Goal: Task Accomplishment & Management: Use online tool/utility

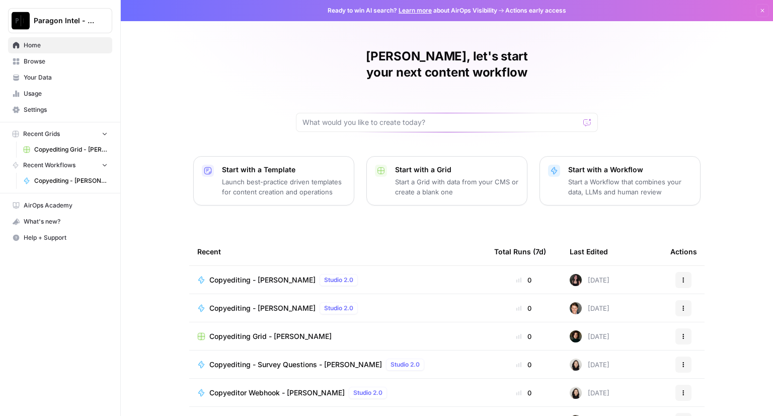
click at [254, 275] on span "Copyediting - [PERSON_NAME]" at bounding box center [262, 280] width 106 height 10
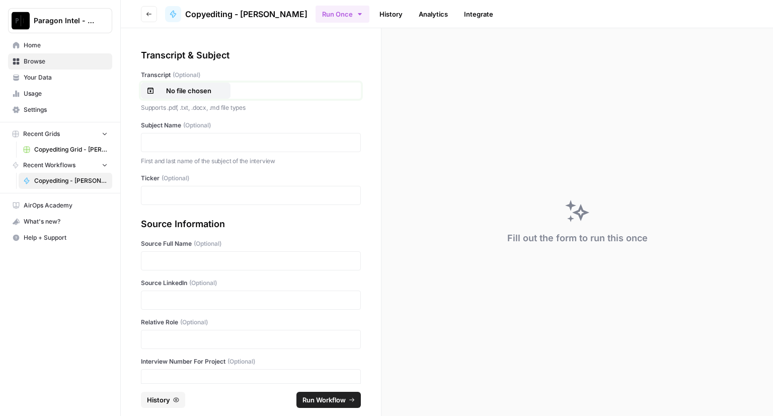
click at [197, 95] on p "No file chosen" at bounding box center [188, 91] width 64 height 10
click at [184, 137] on p at bounding box center [250, 142] width 207 height 10
click at [175, 193] on p at bounding box center [250, 195] width 207 height 10
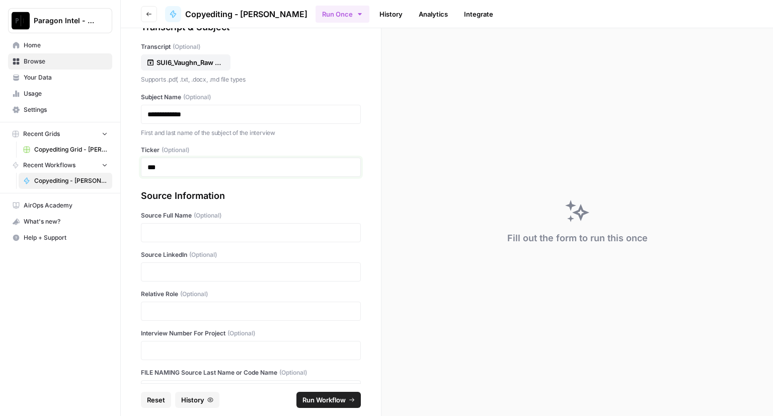
scroll to position [50, 0]
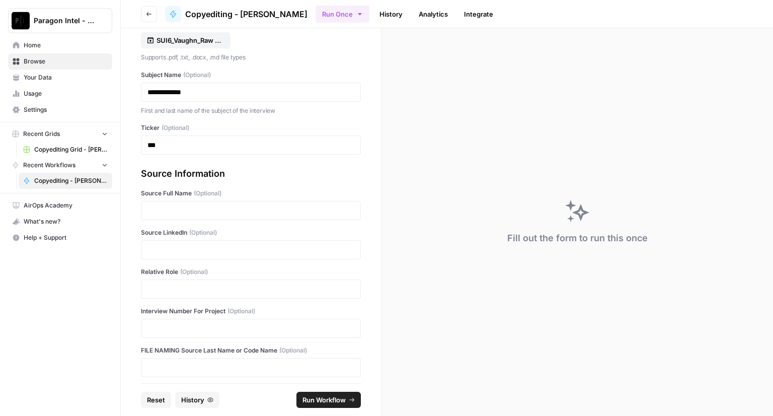
click at [186, 215] on div at bounding box center [251, 210] width 220 height 19
click at [187, 210] on p at bounding box center [250, 210] width 207 height 10
click at [208, 251] on p at bounding box center [250, 250] width 207 height 10
click at [181, 323] on p at bounding box center [250, 328] width 207 height 10
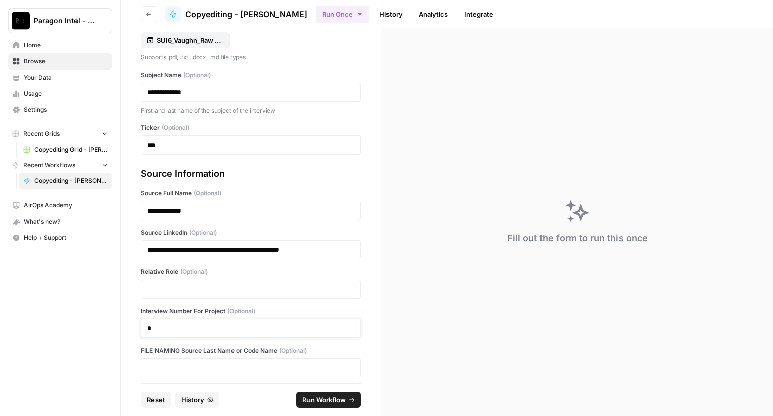
scroll to position [55, 0]
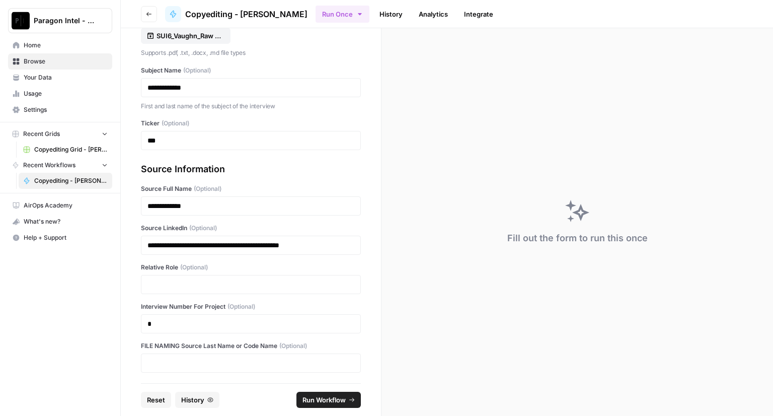
click at [316, 398] on span "Run Workflow" at bounding box center [323, 399] width 43 height 10
